Goal: Task Accomplishment & Management: Complete application form

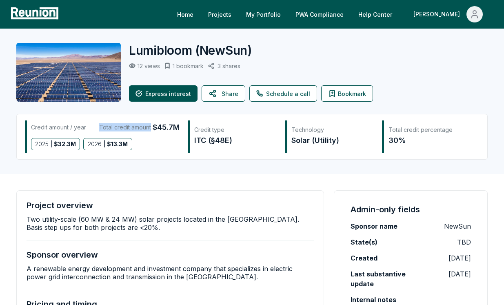
drag, startPoint x: 100, startPoint y: 128, endPoint x: 150, endPoint y: 130, distance: 50.6
click at [150, 130] on div "Total credit amount $45.7M" at bounding box center [139, 127] width 80 height 11
copy div "Total credit amount"
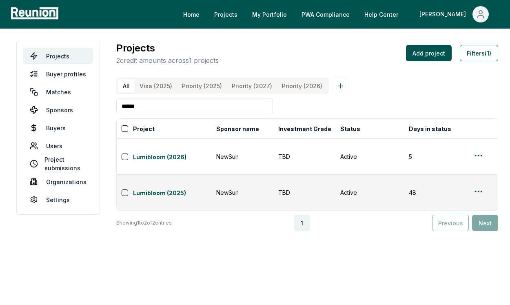
scroll to position [0, 211]
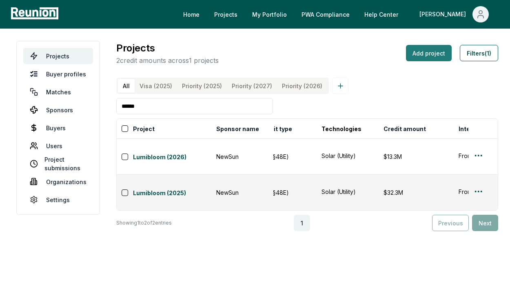
click at [420, 56] on button "Add project" at bounding box center [429, 53] width 46 height 16
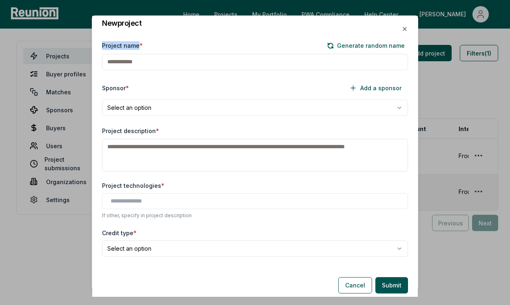
drag, startPoint x: 102, startPoint y: 46, endPoint x: 136, endPoint y: 46, distance: 34.7
click at [136, 46] on label "Project name *" at bounding box center [122, 45] width 41 height 9
copy label "Project name"
drag, startPoint x: 99, startPoint y: 89, endPoint x: 125, endPoint y: 90, distance: 26.2
click at [125, 90] on div "**********" at bounding box center [254, 150] width 325 height 238
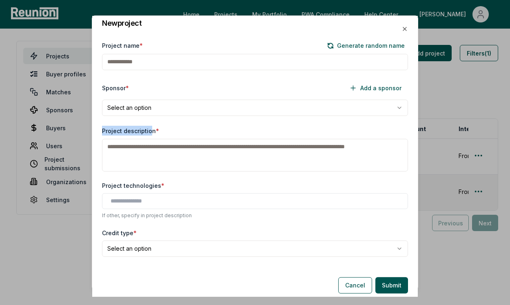
drag, startPoint x: 102, startPoint y: 130, endPoint x: 148, endPoint y: 129, distance: 45.7
click at [148, 129] on label "Project description *" at bounding box center [130, 130] width 57 height 7
drag, startPoint x: 101, startPoint y: 91, endPoint x: 125, endPoint y: 90, distance: 24.1
click at [125, 90] on div "**********" at bounding box center [254, 150] width 325 height 238
copy label "Sponsor"
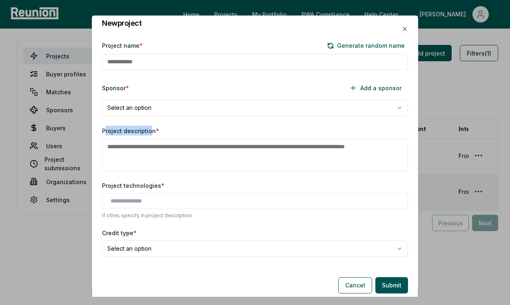
drag, startPoint x: 104, startPoint y: 132, endPoint x: 143, endPoint y: 132, distance: 39.6
click at [149, 132] on label "Project description *" at bounding box center [130, 130] width 57 height 7
click at [104, 131] on label "Project description *" at bounding box center [130, 130] width 57 height 7
click at [104, 139] on textarea "Project description *" at bounding box center [255, 155] width 306 height 33
drag, startPoint x: 101, startPoint y: 131, endPoint x: 152, endPoint y: 133, distance: 50.6
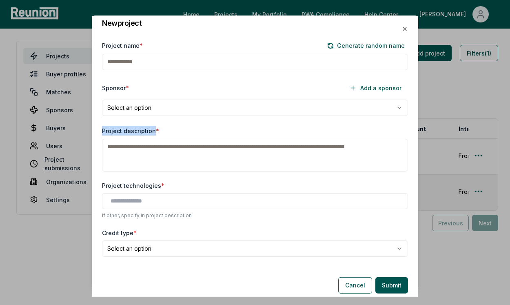
click at [152, 133] on div "**********" at bounding box center [254, 150] width 325 height 238
copy label "Project description"
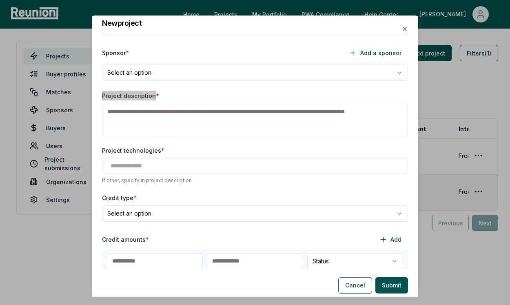
scroll to position [76, 0]
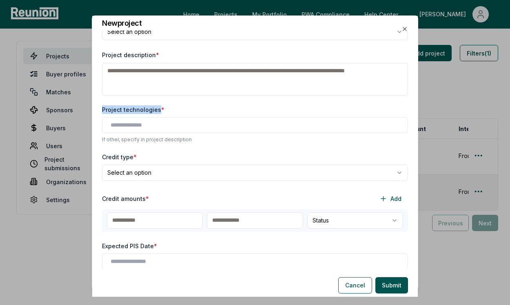
drag, startPoint x: 102, startPoint y: 111, endPoint x: 158, endPoint y: 111, distance: 56.7
click at [158, 111] on div "**********" at bounding box center [254, 150] width 325 height 238
copy label "Project technologies"
drag, startPoint x: 102, startPoint y: 158, endPoint x: 131, endPoint y: 159, distance: 29.0
click at [131, 159] on label "Credit type *" at bounding box center [119, 157] width 35 height 9
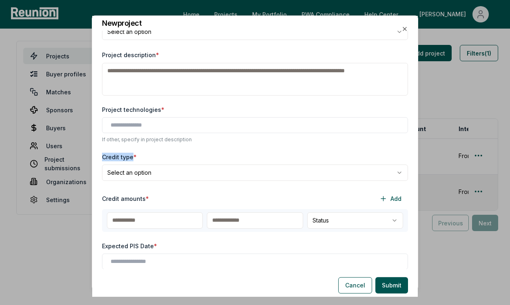
copy label "Credit type"
drag, startPoint x: 102, startPoint y: 197, endPoint x: 142, endPoint y: 201, distance: 40.3
click at [142, 201] on label "Credit amounts *" at bounding box center [125, 198] width 47 height 9
copy label "Credit amounts"
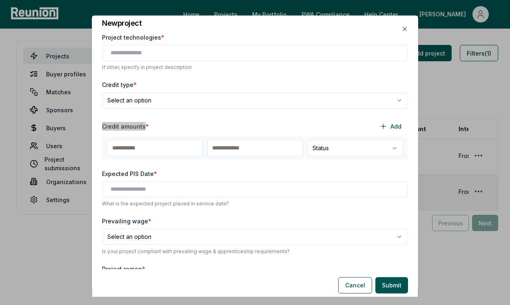
scroll to position [150, 0]
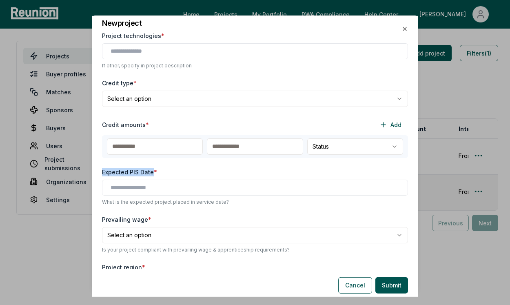
drag, startPoint x: 102, startPoint y: 173, endPoint x: 151, endPoint y: 173, distance: 49.4
click at [151, 173] on label "Expected PIS Date *" at bounding box center [129, 172] width 55 height 9
copy label "Expected PIS Date"
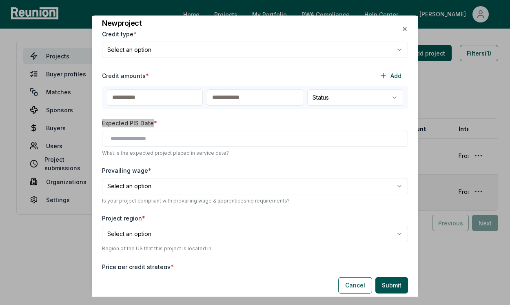
scroll to position [215, 0]
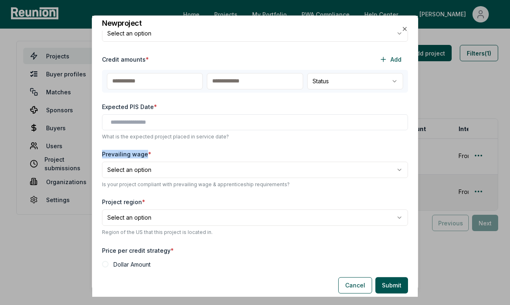
drag, startPoint x: 100, startPoint y: 155, endPoint x: 145, endPoint y: 156, distance: 44.5
click at [145, 156] on div "**********" at bounding box center [254, 150] width 325 height 238
copy label "Prevailing wage"
drag, startPoint x: 101, startPoint y: 202, endPoint x: 139, endPoint y: 201, distance: 37.9
click at [139, 201] on div "**********" at bounding box center [254, 150] width 325 height 238
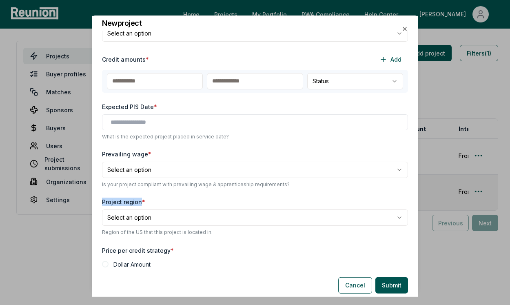
copy label "Project region"
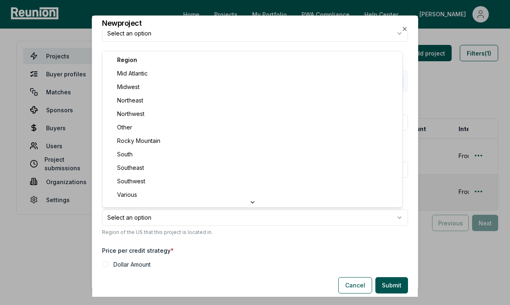
click at [150, 219] on body "Please visit us on your desktop We're working on making our marketplace mobile-…" at bounding box center [255, 152] width 510 height 305
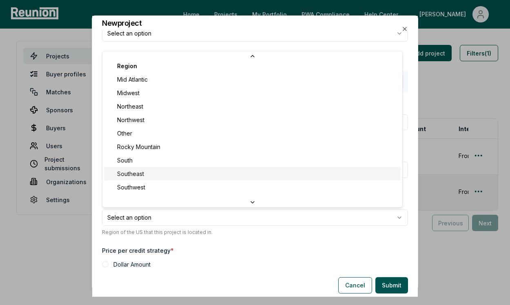
scroll to position [0, 0]
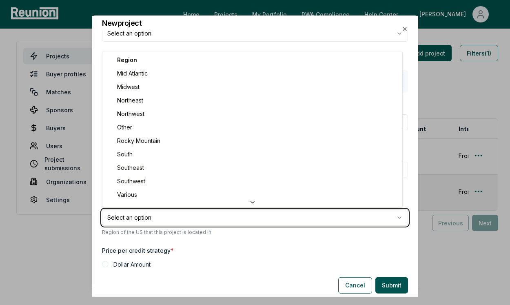
click at [230, 230] on body "Please visit us on your desktop We're working on making our marketplace mobile-…" at bounding box center [255, 152] width 510 height 305
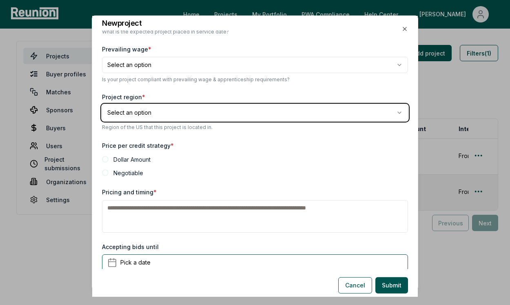
scroll to position [329, 0]
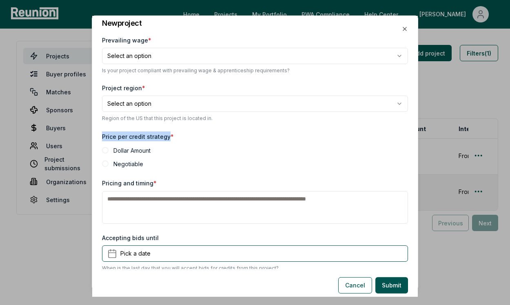
drag, startPoint x: 101, startPoint y: 137, endPoint x: 167, endPoint y: 137, distance: 66.1
click at [167, 137] on div "**********" at bounding box center [254, 150] width 325 height 238
copy label "Price per credit strategy"
drag, startPoint x: 101, startPoint y: 183, endPoint x: 150, endPoint y: 183, distance: 49.4
click at [150, 183] on div "**********" at bounding box center [254, 150] width 325 height 238
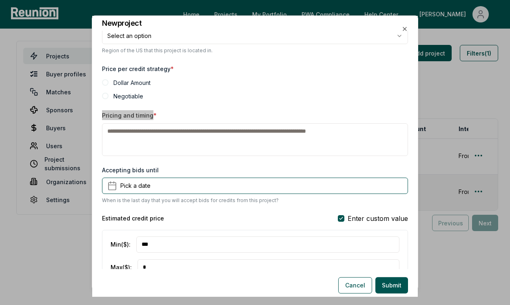
scroll to position [396, 0]
drag, startPoint x: 160, startPoint y: 173, endPoint x: 98, endPoint y: 171, distance: 62.0
click at [98, 171] on div "**********" at bounding box center [254, 150] width 325 height 238
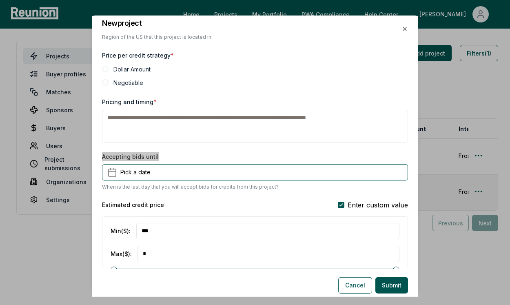
scroll to position [410, 0]
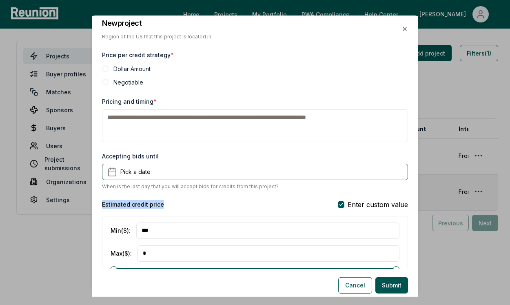
drag, startPoint x: 97, startPoint y: 204, endPoint x: 184, endPoint y: 203, distance: 86.5
click at [184, 203] on div "**********" at bounding box center [254, 150] width 325 height 238
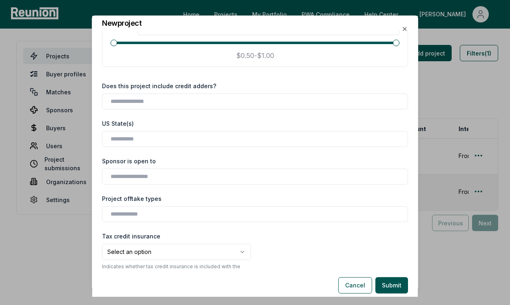
scroll to position [637, 0]
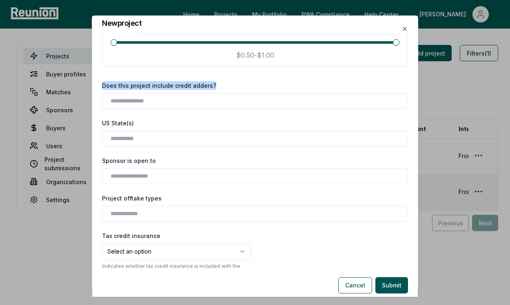
drag, startPoint x: 238, startPoint y: 85, endPoint x: 102, endPoint y: 85, distance: 136.2
click at [102, 85] on div "**********" at bounding box center [254, 150] width 325 height 238
drag, startPoint x: 102, startPoint y: 124, endPoint x: 168, endPoint y: 124, distance: 65.7
click at [168, 124] on div "**********" at bounding box center [254, 150] width 325 height 238
drag, startPoint x: 97, startPoint y: 164, endPoint x: 165, endPoint y: 161, distance: 68.2
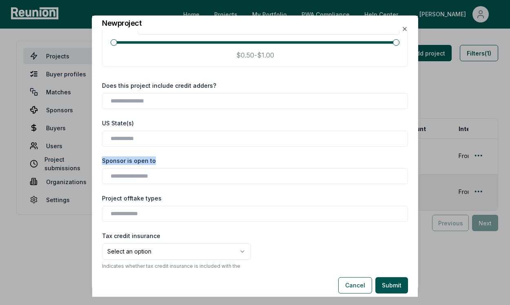
click at [165, 161] on div "**********" at bounding box center [254, 150] width 325 height 238
drag, startPoint x: 102, startPoint y: 197, endPoint x: 176, endPoint y: 202, distance: 74.8
click at [176, 202] on div "**********" at bounding box center [254, 150] width 325 height 238
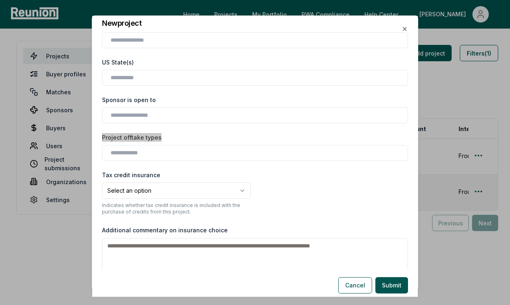
scroll to position [702, 0]
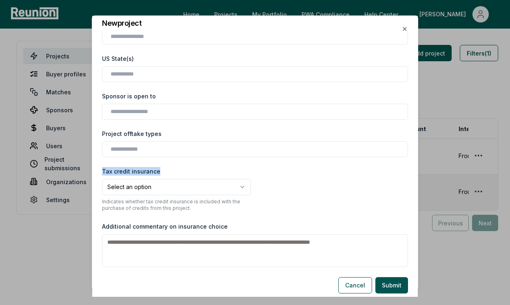
drag, startPoint x: 102, startPoint y: 171, endPoint x: 179, endPoint y: 168, distance: 77.5
click at [179, 168] on div "Tax credit insurance" at bounding box center [176, 171] width 149 height 9
drag, startPoint x: 104, startPoint y: 227, endPoint x: 242, endPoint y: 235, distance: 138.5
click at [242, 235] on div "Additional commentary on insurance choice In what situation would you procure o…" at bounding box center [255, 248] width 306 height 55
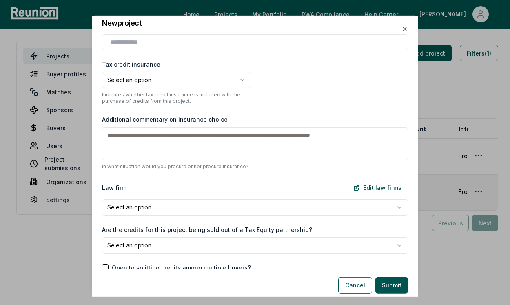
scroll to position [840, 0]
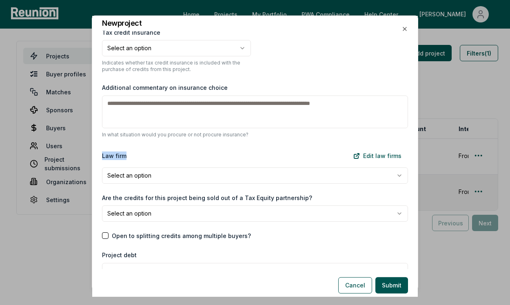
drag, startPoint x: 101, startPoint y: 156, endPoint x: 169, endPoint y: 156, distance: 67.7
click at [169, 156] on div "**********" at bounding box center [254, 150] width 325 height 238
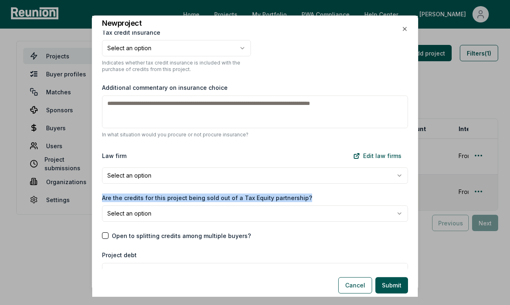
drag, startPoint x: 100, startPoint y: 198, endPoint x: 311, endPoint y: 195, distance: 211.3
click at [311, 195] on div "**********" at bounding box center [254, 150] width 325 height 238
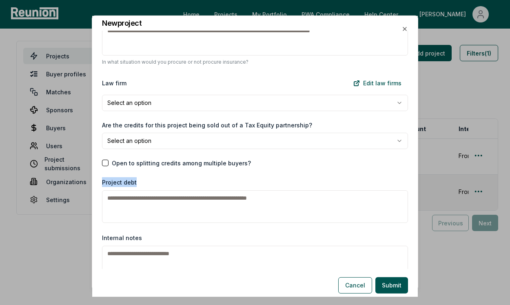
drag, startPoint x: 101, startPoint y: 183, endPoint x: 168, endPoint y: 182, distance: 66.9
click at [168, 182] on div "**********" at bounding box center [254, 150] width 325 height 238
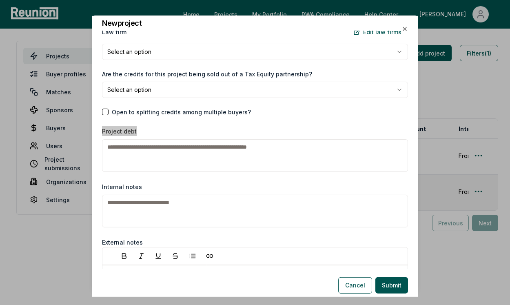
scroll to position [964, 0]
drag, startPoint x: 101, startPoint y: 185, endPoint x: 173, endPoint y: 186, distance: 71.8
click at [173, 186] on div "**********" at bounding box center [254, 150] width 325 height 238
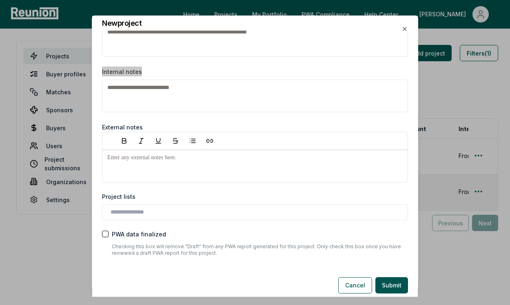
scroll to position [1102, 0]
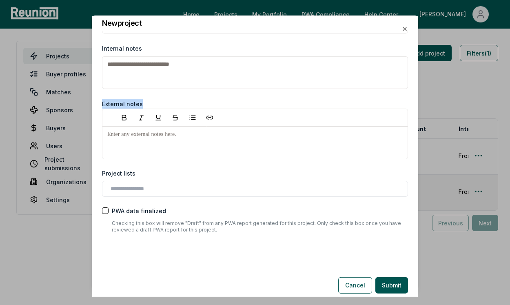
drag, startPoint x: 103, startPoint y: 103, endPoint x: 164, endPoint y: 100, distance: 61.3
click at [164, 100] on div "External notes" at bounding box center [255, 129] width 306 height 60
drag, startPoint x: 97, startPoint y: 175, endPoint x: 206, endPoint y: 170, distance: 109.0
click at [206, 170] on div "**********" at bounding box center [254, 150] width 325 height 238
drag, startPoint x: 112, startPoint y: 209, endPoint x: 215, endPoint y: 210, distance: 103.2
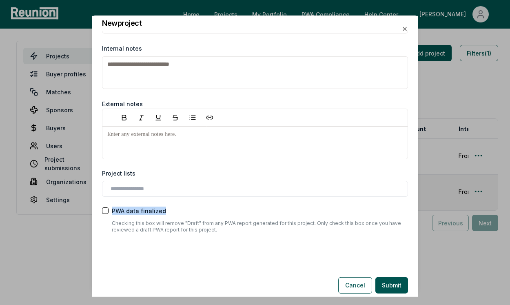
click at [215, 210] on div "PWA data finalized" at bounding box center [255, 210] width 306 height 9
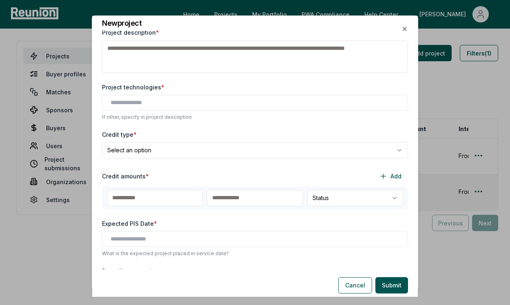
scroll to position [96, 0]
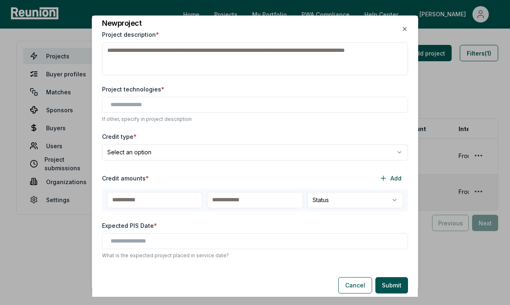
click at [242, 152] on body "Please visit us on your desktop We're working on making our marketplace mobile-…" at bounding box center [255, 152] width 510 height 305
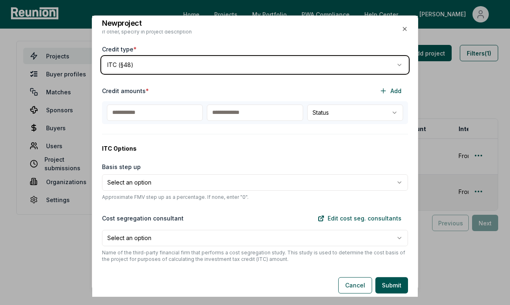
scroll to position [186, 0]
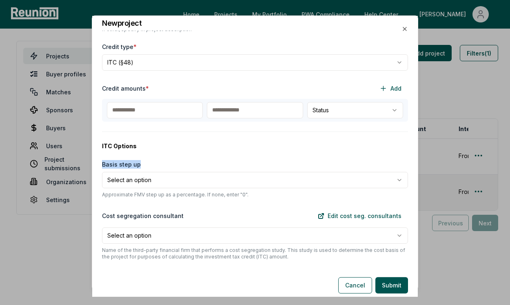
drag, startPoint x: 102, startPoint y: 165, endPoint x: 159, endPoint y: 165, distance: 57.1
click at [159, 165] on div "Basis step up" at bounding box center [255, 164] width 306 height 9
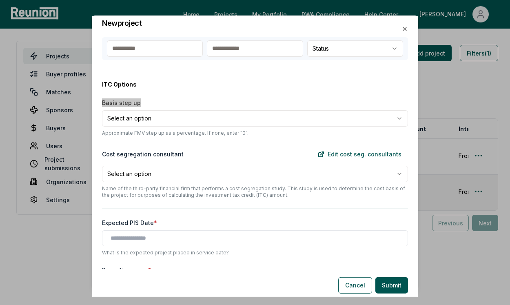
scroll to position [252, 0]
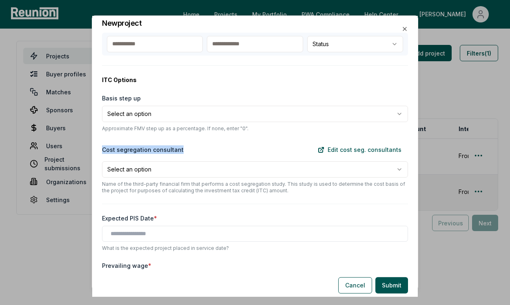
drag, startPoint x: 103, startPoint y: 151, endPoint x: 202, endPoint y: 151, distance: 99.1
click at [202, 151] on div "Cost segregation consultant Edit cost seg. consultants" at bounding box center [255, 150] width 306 height 16
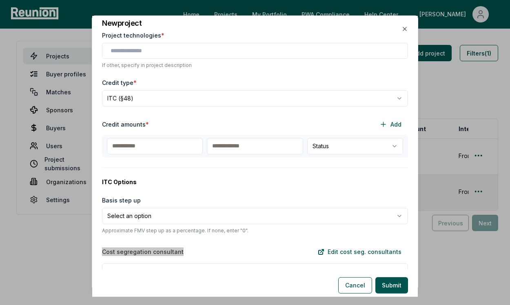
scroll to position [105, 0]
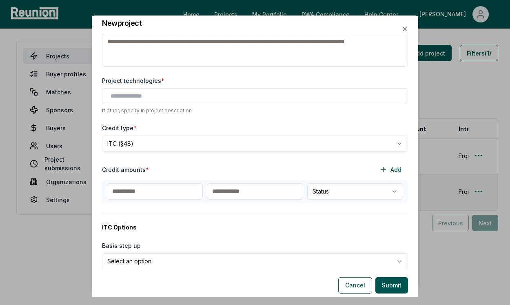
click at [158, 141] on body "Please visit us on your desktop We're working on making our marketplace mobile-…" at bounding box center [255, 152] width 510 height 305
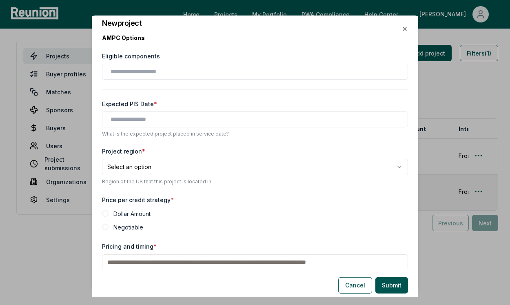
scroll to position [219, 0]
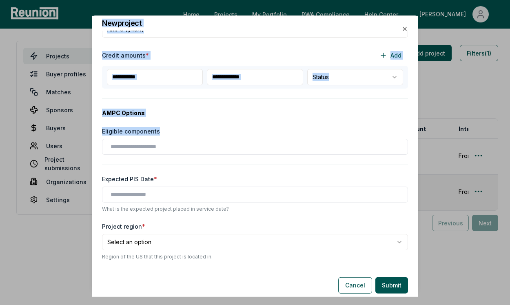
drag, startPoint x: 157, startPoint y: 129, endPoint x: 91, endPoint y: 127, distance: 66.5
click at [91, 127] on body "Please visit us on your desktop We're working on making our marketplace mobile-…" at bounding box center [255, 152] width 510 height 305
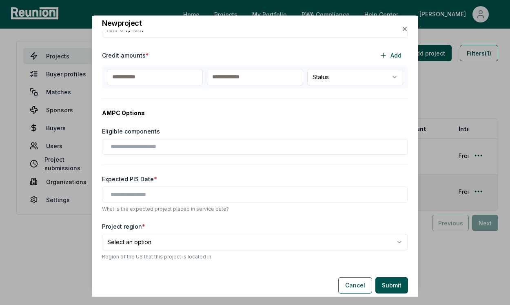
click at [175, 142] on div at bounding box center [255, 147] width 306 height 16
drag, startPoint x: 158, startPoint y: 135, endPoint x: 100, endPoint y: 134, distance: 57.9
click at [100, 134] on div "**********" at bounding box center [254, 150] width 325 height 238
drag, startPoint x: 180, startPoint y: 133, endPoint x: 102, endPoint y: 132, distance: 77.5
click at [102, 132] on div "Eligible components" at bounding box center [255, 131] width 306 height 9
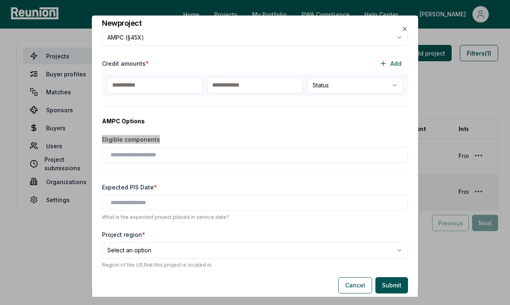
scroll to position [35, 0]
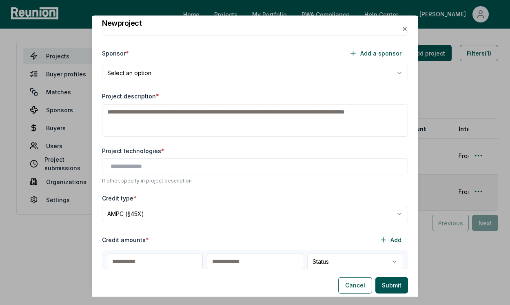
click at [183, 213] on body "Please visit us on your desktop We're working on making our marketplace mobile-…" at bounding box center [255, 152] width 510 height 305
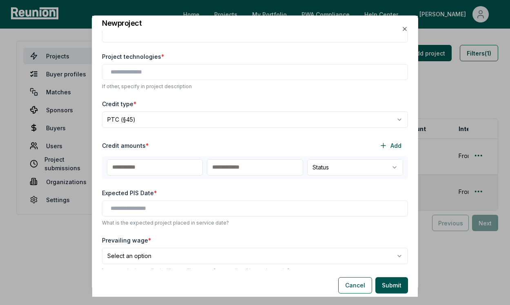
scroll to position [0, 0]
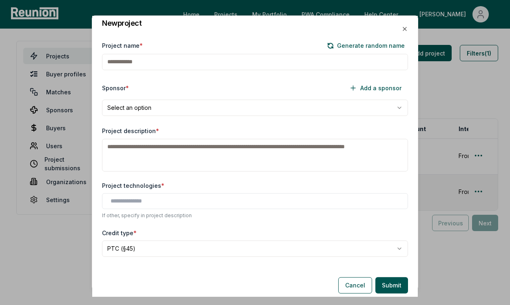
click at [166, 110] on body "Please visit us on your desktop We're working on making our marketplace mobile-…" at bounding box center [255, 152] width 510 height 305
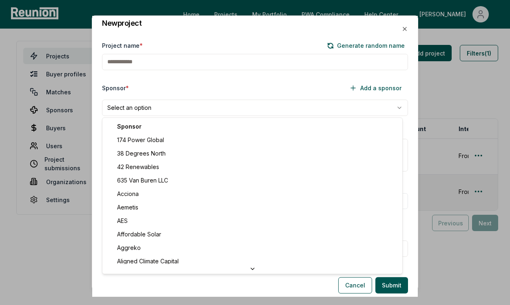
click at [180, 96] on body "Please visit us on your desktop We're working on making our marketplace mobile-…" at bounding box center [255, 152] width 510 height 305
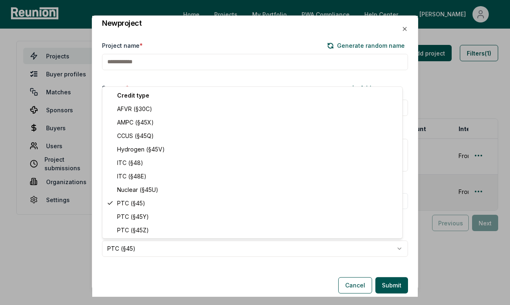
click at [131, 255] on body "Please visit us on your desktop We're working on making our marketplace mobile-…" at bounding box center [255, 152] width 510 height 305
select select "**********"
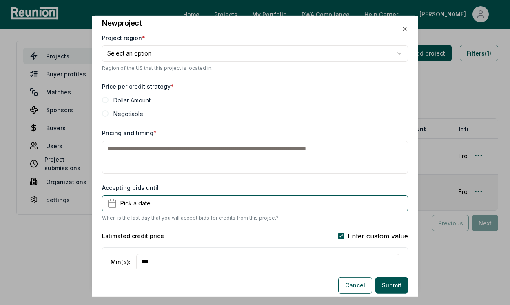
scroll to position [267, 0]
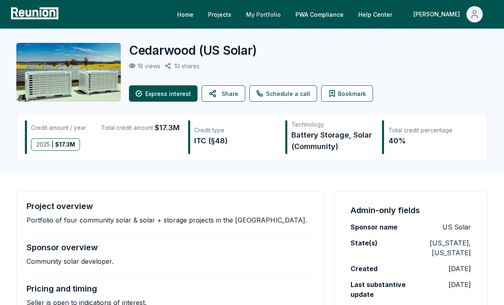
scroll to position [8, 0]
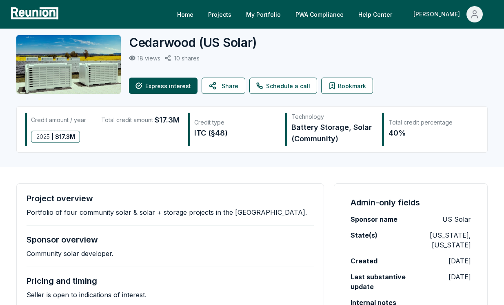
click at [468, 14] on span "Main" at bounding box center [474, 14] width 16 height 16
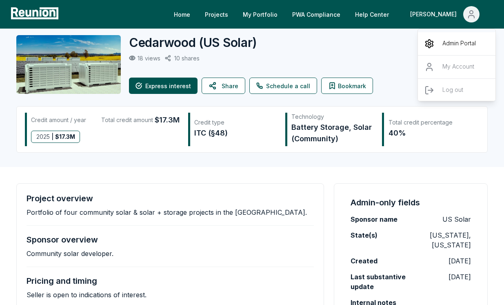
click at [432, 44] on icon "Main" at bounding box center [428, 44] width 7 height 8
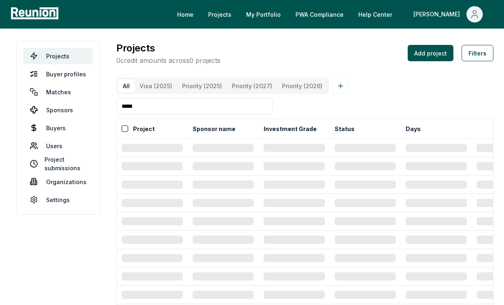
type input "*****"
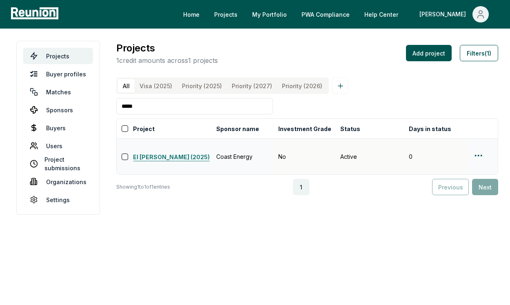
click at [172, 155] on link "El [PERSON_NAME] (2025)" at bounding box center [172, 158] width 78 height 10
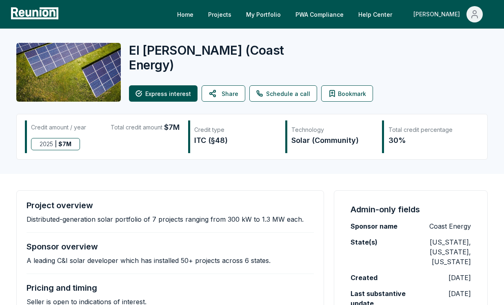
click at [454, 14] on div "[PERSON_NAME]" at bounding box center [438, 14] width 50 height 16
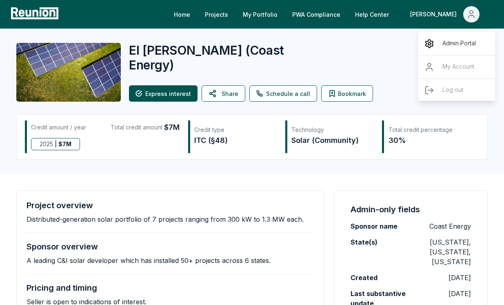
click at [456, 40] on p "Admin Portal" at bounding box center [458, 44] width 33 height 10
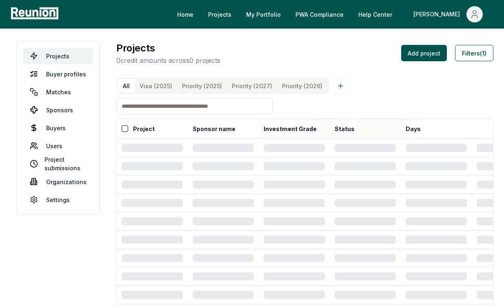
click at [434, 126] on th at bounding box center [457, 129] width 71 height 20
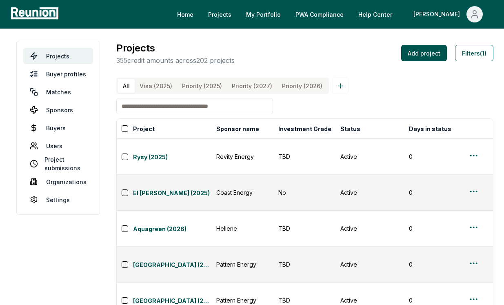
click at [206, 114] on input at bounding box center [194, 106] width 157 height 16
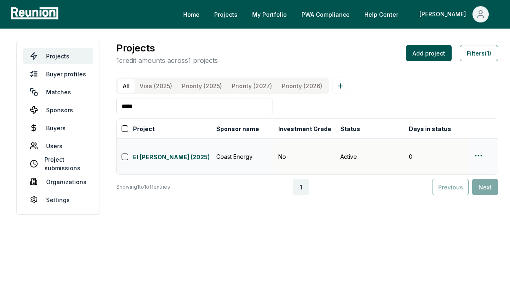
type input "*****"
click at [478, 157] on html "Please visit us on your desktop We're working on making our marketplace mobile-…" at bounding box center [255, 152] width 510 height 305
click at [474, 184] on div "Edit" at bounding box center [463, 186] width 77 height 13
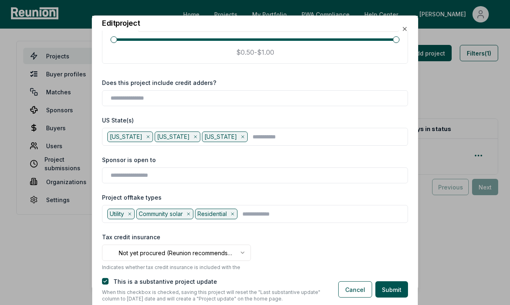
scroll to position [775, 0]
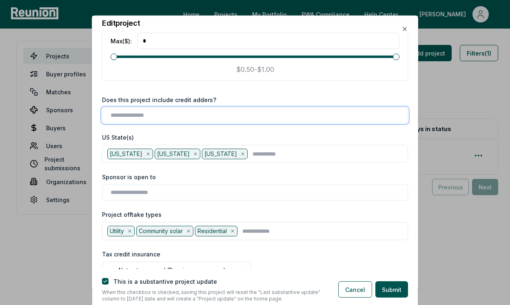
click at [249, 113] on input "text" at bounding box center [257, 115] width 292 height 9
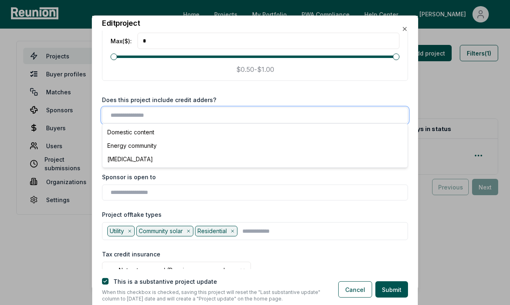
type input "*"
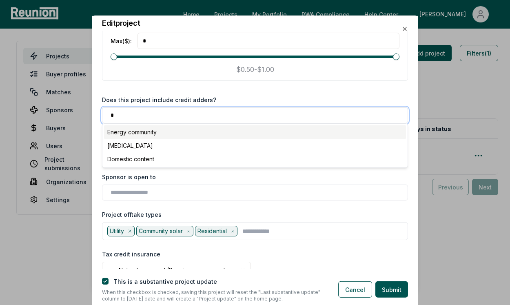
click at [229, 137] on div "Energy community" at bounding box center [255, 131] width 302 height 13
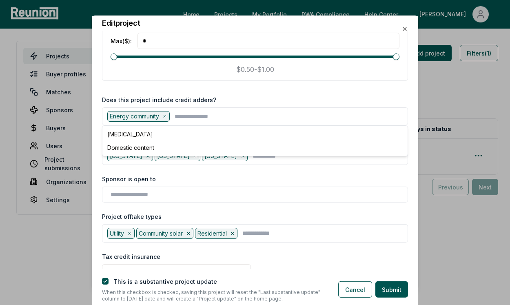
click at [245, 105] on div "Does this project include credit adders? Energy community [MEDICAL_DATA] Domest…" at bounding box center [255, 110] width 306 height 30
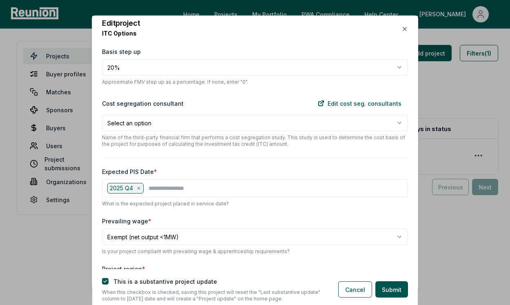
scroll to position [20, 0]
